Goal: Task Accomplishment & Management: Use online tool/utility

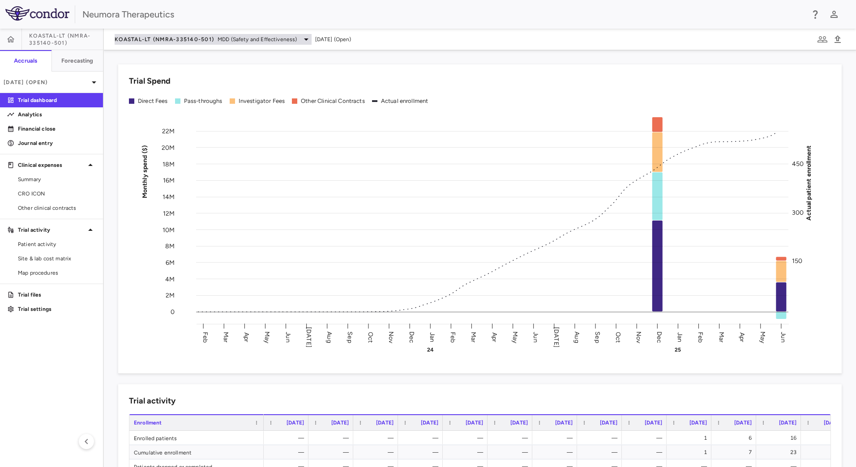
click at [256, 41] on span "MDD (Safety and Effectiveness)" at bounding box center [258, 39] width 80 height 8
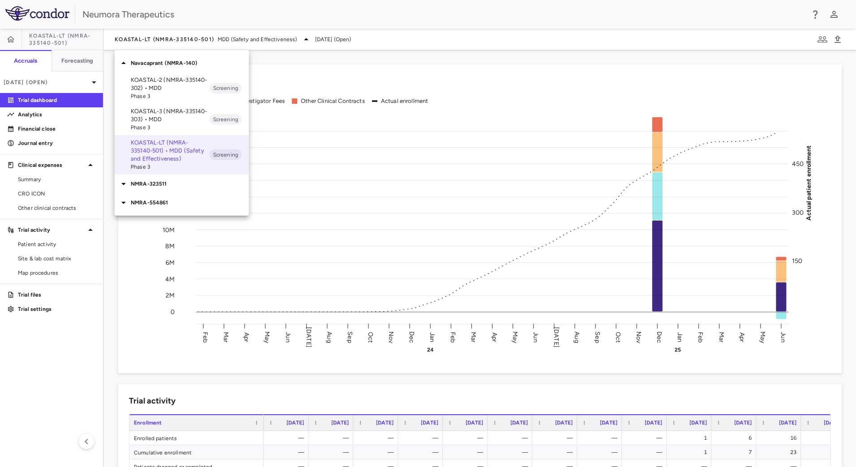
click at [184, 121] on p "KOASTAL-3 (NMRA-335140-303) • MDD" at bounding box center [170, 115] width 79 height 16
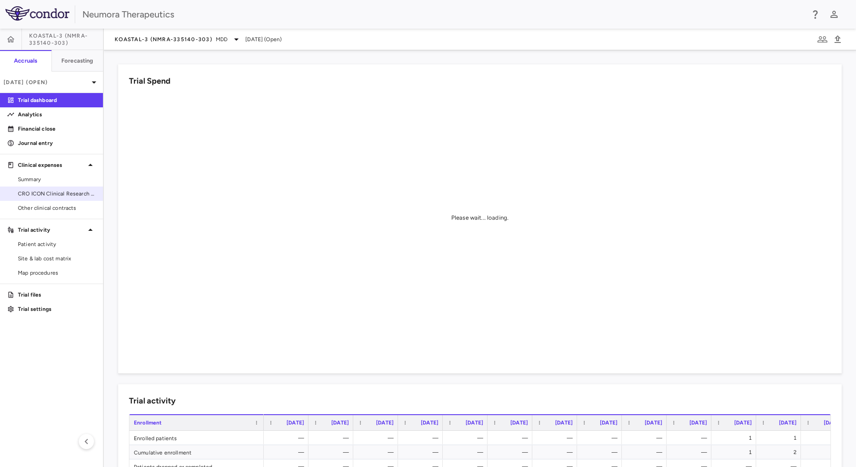
click at [68, 192] on span "CRO ICON Clinical Research Limited" at bounding box center [57, 194] width 78 height 8
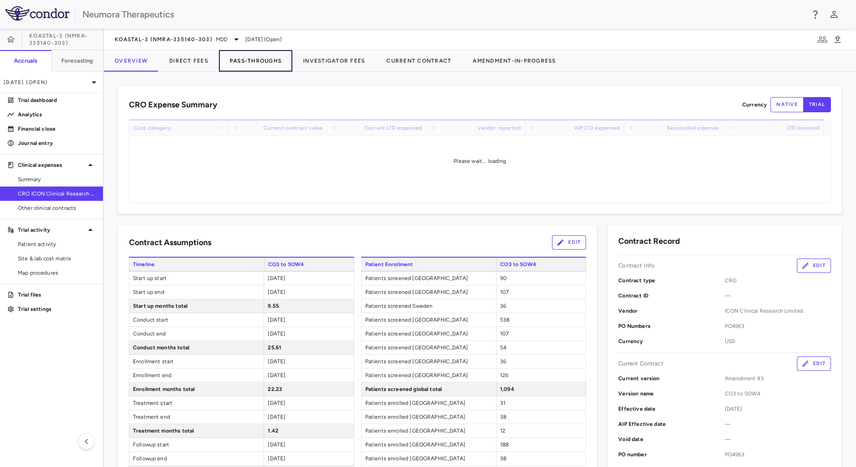
drag, startPoint x: 240, startPoint y: 60, endPoint x: 265, endPoint y: 71, distance: 27.1
click at [241, 60] on button "Pass-Throughs" at bounding box center [255, 60] width 73 height 21
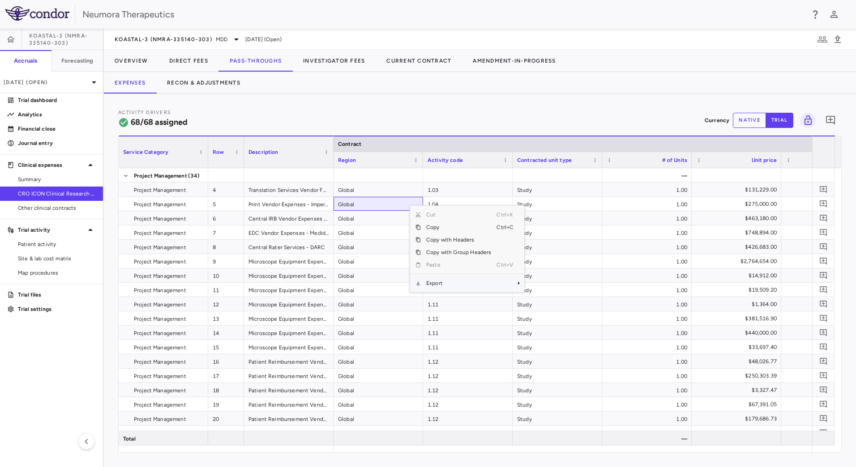
click at [457, 286] on span "Export" at bounding box center [459, 283] width 76 height 13
click at [282, 100] on div "Activity Drivers 68/68 assigned Currency native trial 0 Service Category Drag h…" at bounding box center [480, 280] width 752 height 373
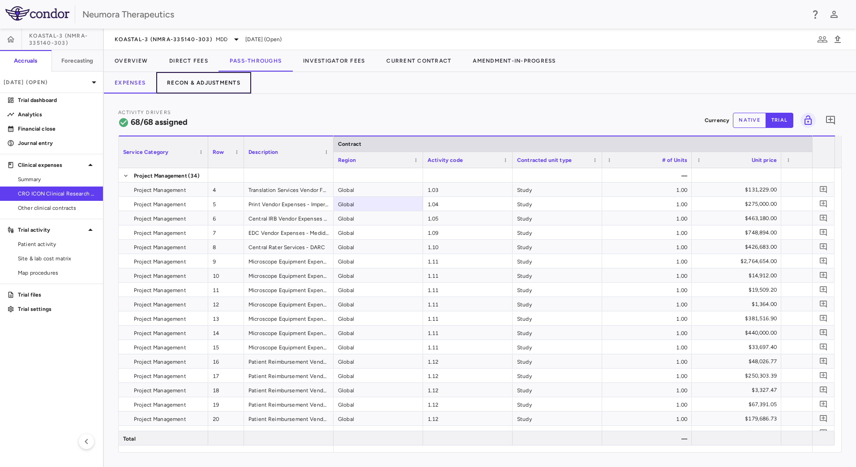
click at [211, 78] on button "Recon & Adjustments" at bounding box center [203, 82] width 95 height 21
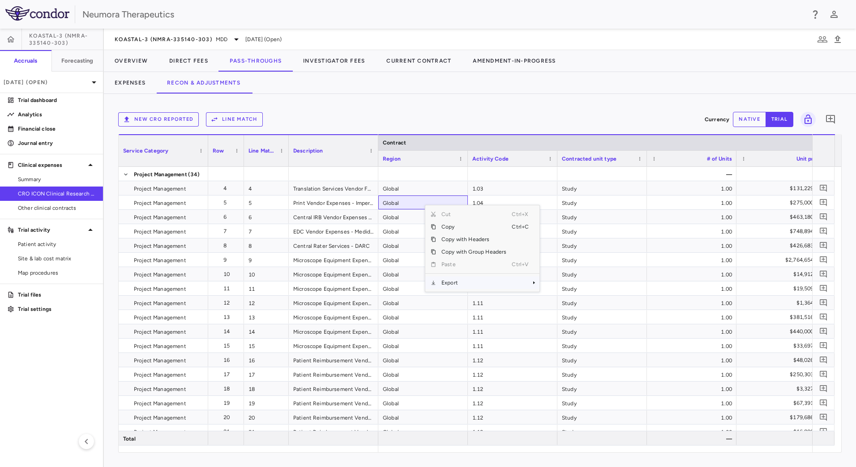
click at [464, 282] on span "Export" at bounding box center [474, 283] width 76 height 13
click at [570, 286] on span "CSV Export" at bounding box center [569, 286] width 42 height 13
